Goal: Task Accomplishment & Management: Manage account settings

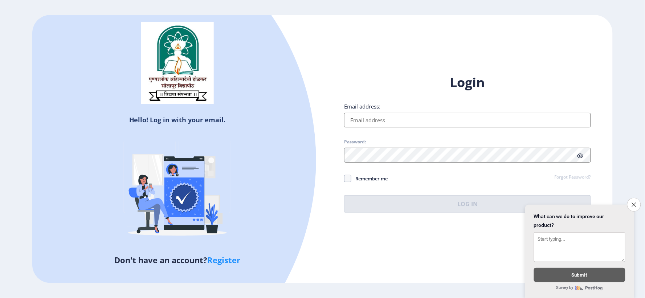
click at [414, 122] on input "Email address:" at bounding box center [467, 120] width 247 height 15
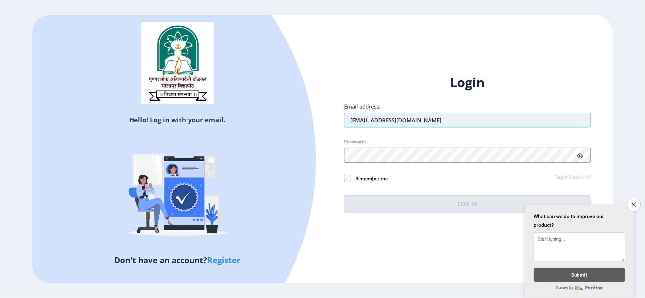
type input "[EMAIL_ADDRESS][DOMAIN_NAME]"
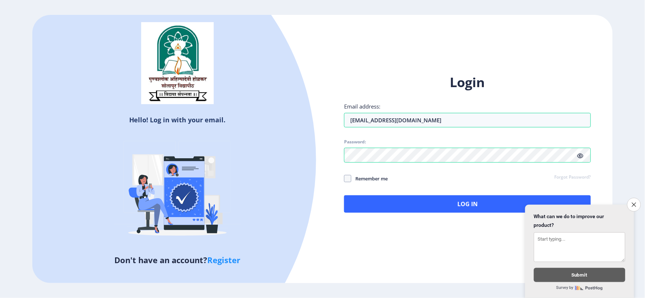
click at [578, 154] on icon at bounding box center [580, 155] width 6 height 5
click at [633, 202] on icon "Close survey" at bounding box center [633, 204] width 5 height 5
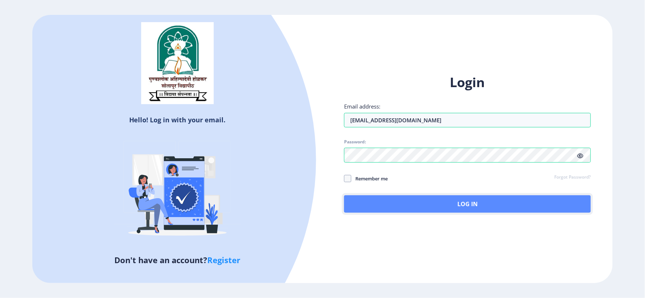
click at [415, 205] on button "Log In" at bounding box center [467, 203] width 247 height 17
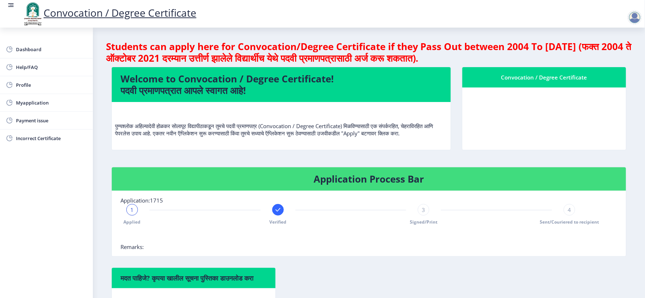
click at [633, 17] on div at bounding box center [634, 17] width 15 height 15
click at [595, 36] on span "Log out" at bounding box center [593, 36] width 46 height 9
